Goal: Information Seeking & Learning: Learn about a topic

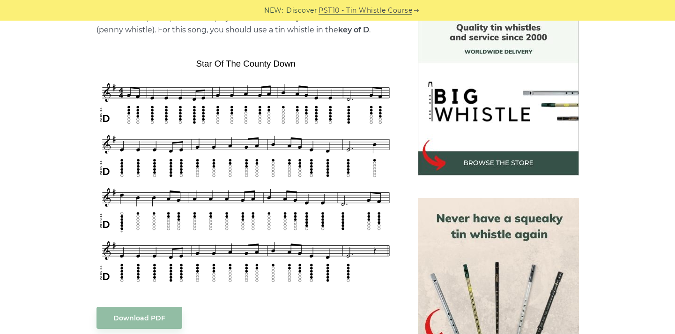
scroll to position [254, 0]
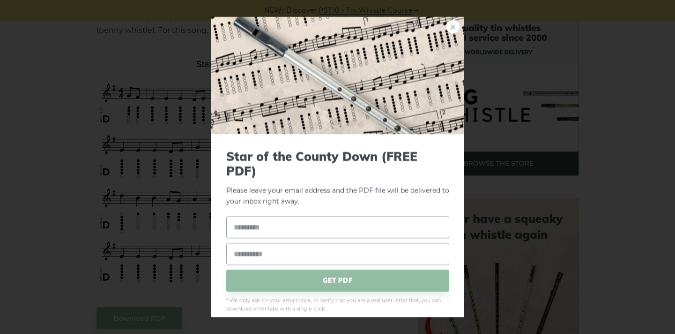
click at [446, 26] on link "×" at bounding box center [453, 27] width 14 height 14
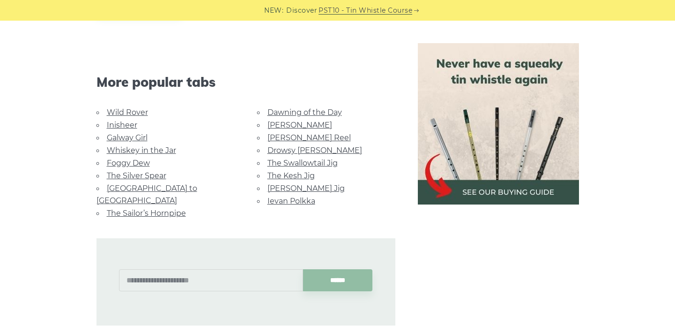
scroll to position [577, 0]
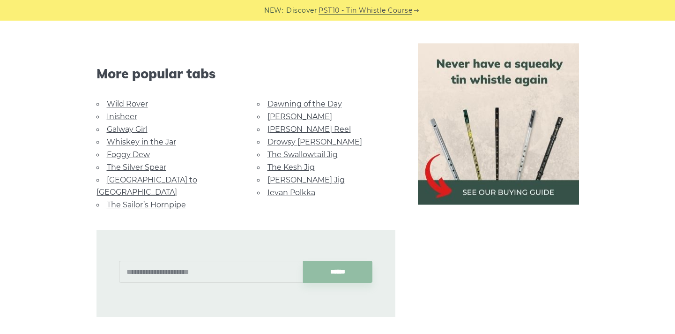
click at [129, 129] on link "Galway Girl" at bounding box center [127, 129] width 41 height 9
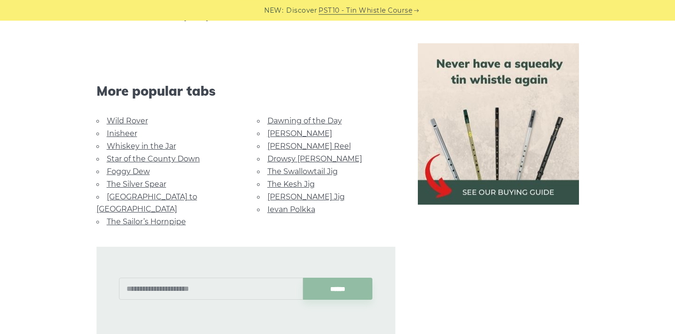
scroll to position [641, 0]
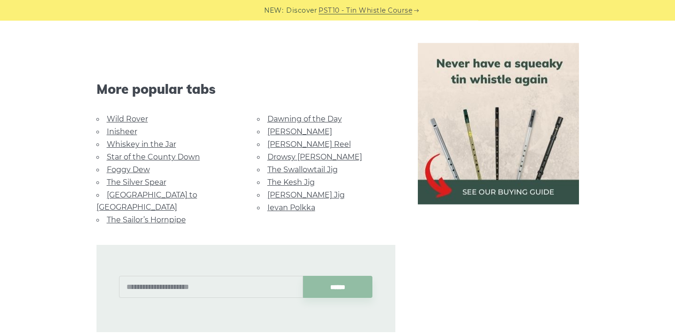
click at [135, 165] on link "Foggy Dew" at bounding box center [128, 169] width 43 height 9
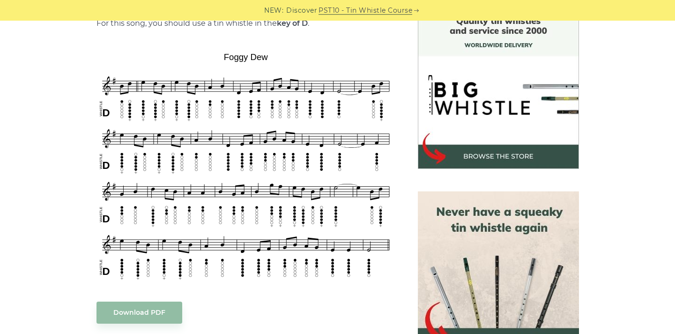
scroll to position [263, 0]
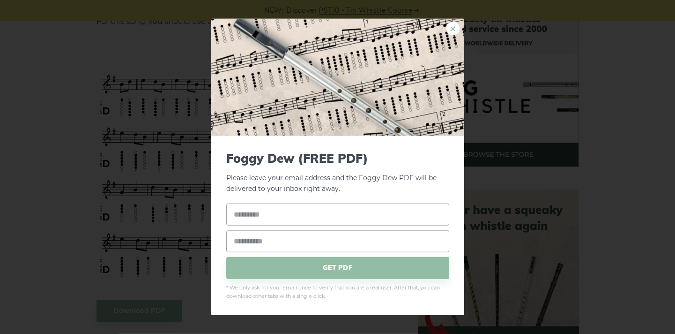
click at [454, 27] on link "×" at bounding box center [453, 29] width 14 height 14
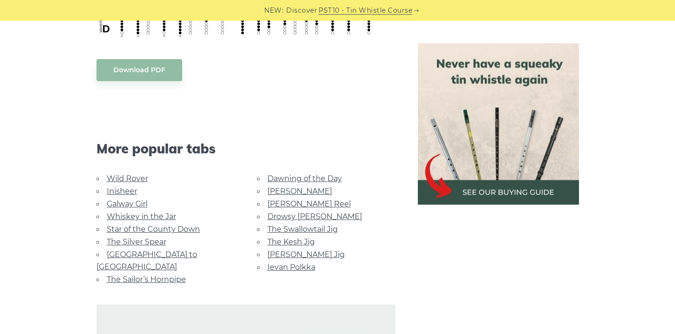
scroll to position [515, 0]
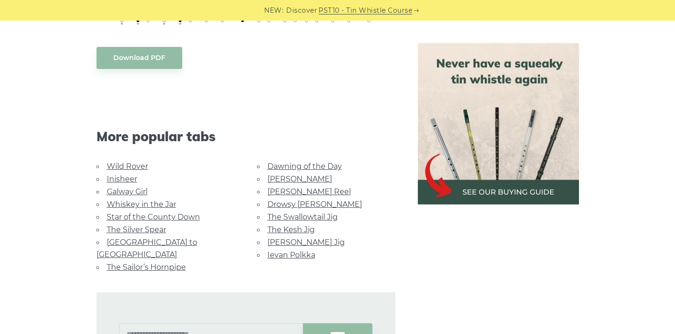
click at [147, 212] on link "Star of the County Down" at bounding box center [153, 216] width 93 height 9
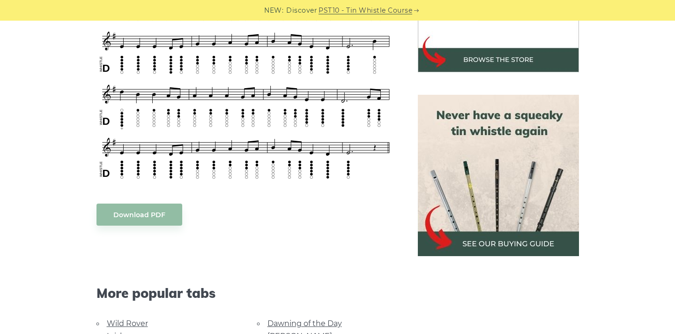
scroll to position [360, 0]
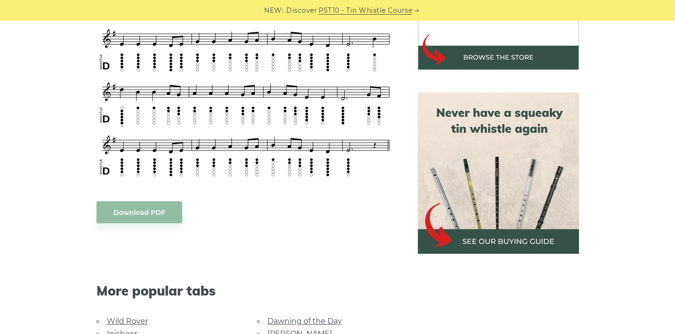
click at [503, 240] on img at bounding box center [498, 172] width 161 height 161
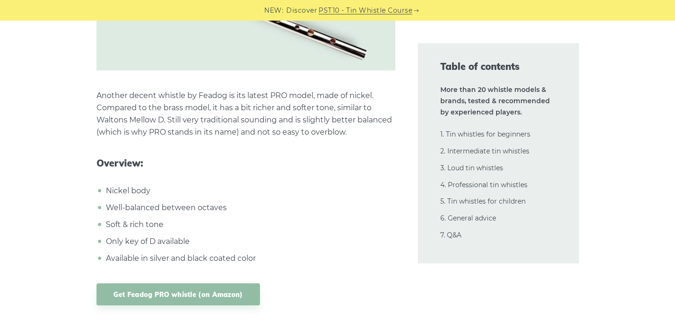
scroll to position [2839, 0]
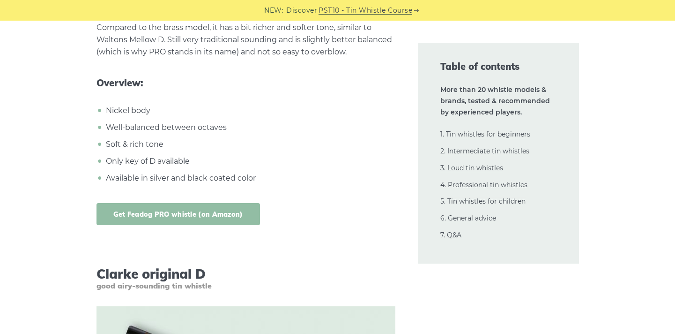
click at [181, 208] on link "Get Feadog PRO whistle (on Amazon)" at bounding box center [178, 214] width 163 height 22
